Goal: Task Accomplishment & Management: Complete application form

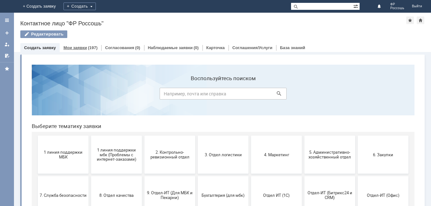
click at [75, 47] on link "Мои заявки" at bounding box center [74, 47] width 23 height 5
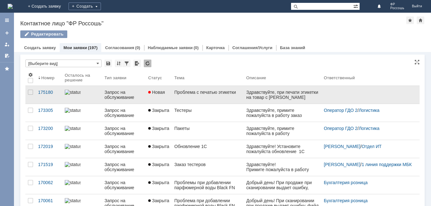
click at [117, 96] on div "Запрос на обслуживание" at bounding box center [123, 95] width 39 height 10
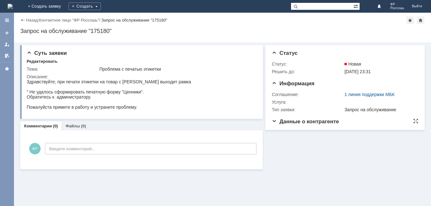
click at [316, 122] on span "Данные о контрагенте" at bounding box center [304, 122] width 67 height 6
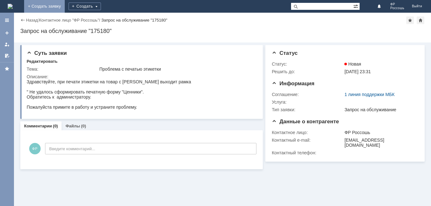
click at [65, 5] on link "+ Создать заявку" at bounding box center [44, 6] width 41 height 13
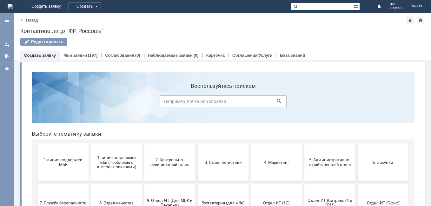
click at [65, 5] on link "+ Создать заявку" at bounding box center [44, 6] width 41 height 13
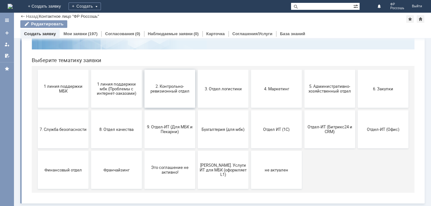
scroll to position [52, 0]
click at [169, 127] on span "9. Отдел-ИТ (Для МБК и Пекарни)" at bounding box center [169, 130] width 47 height 10
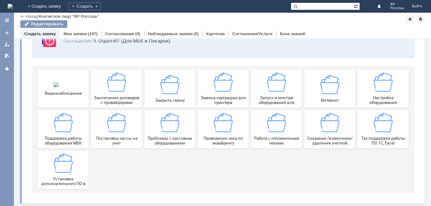
scroll to position [53, 0]
click at [372, 126] on div "Тех.поддержка работы ПО 1С, Excel" at bounding box center [382, 129] width 47 height 32
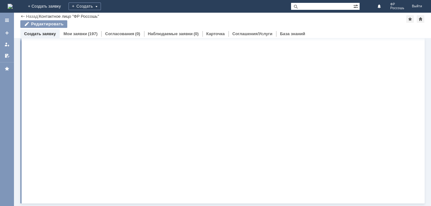
scroll to position [0, 0]
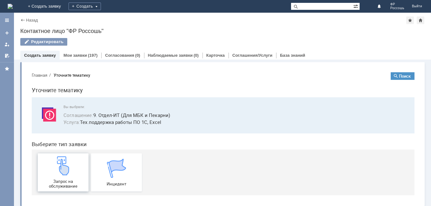
click at [58, 171] on img at bounding box center [63, 165] width 19 height 19
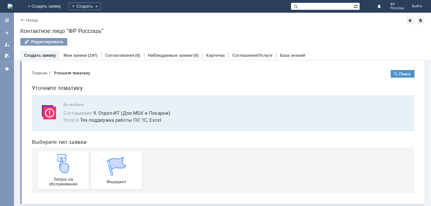
scroll to position [3, 0]
click at [73, 55] on link "Мои заявки" at bounding box center [74, 55] width 23 height 5
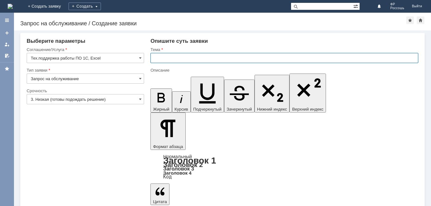
click at [163, 55] on input "text" at bounding box center [284, 58] width 268 height 10
click at [208, 58] on input "Проблема с печатью" at bounding box center [284, 58] width 268 height 10
click at [225, 60] on input "Проблема с печатью этикетки для" at bounding box center [284, 58] width 268 height 10
type input "Проблема с печатью этикетки"
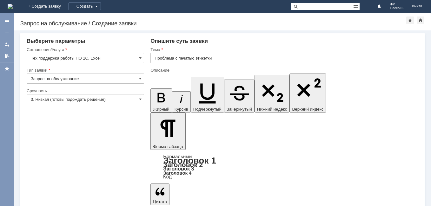
click at [141, 100] on span at bounding box center [140, 99] width 3 height 5
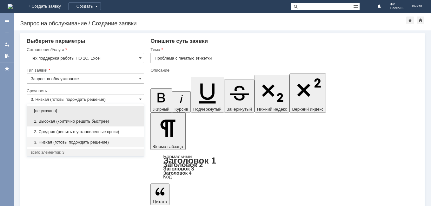
click at [74, 122] on span "1. Высокая (критично решить быстрее)" at bounding box center [85, 121] width 109 height 5
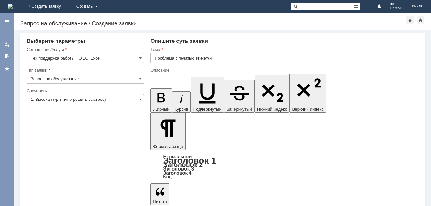
type input "1. Высокая (критично решить быстрее)"
